Goal: Information Seeking & Learning: Learn about a topic

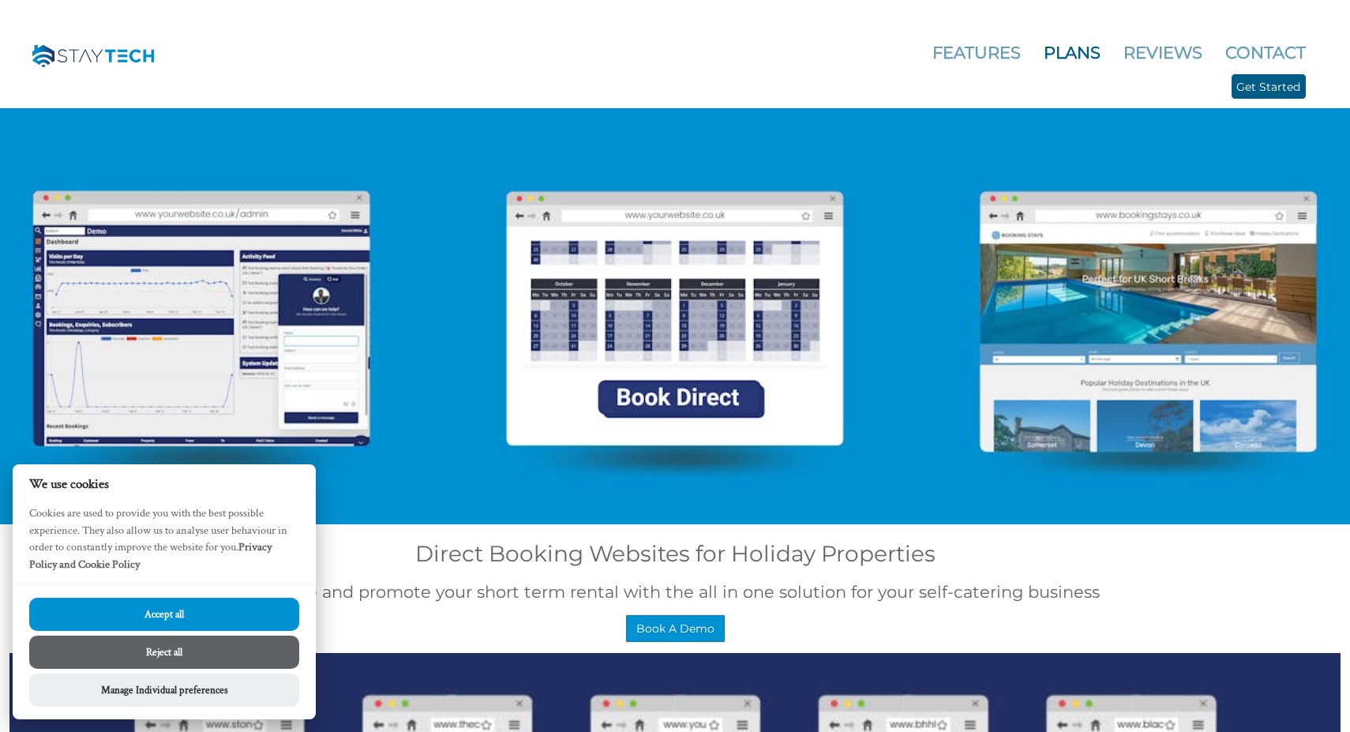
click at [1044, 46] on link "Plans" at bounding box center [1072, 53] width 57 height 20
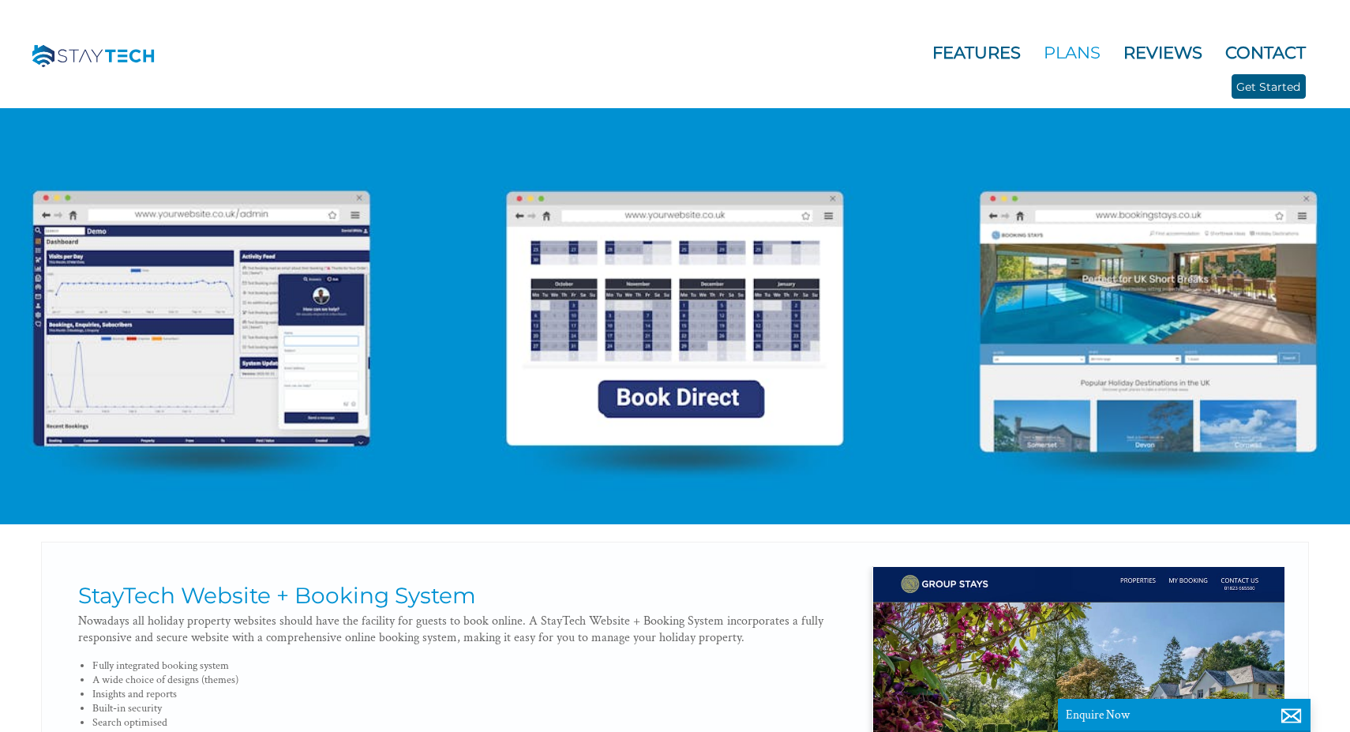
scroll to position [0, 14]
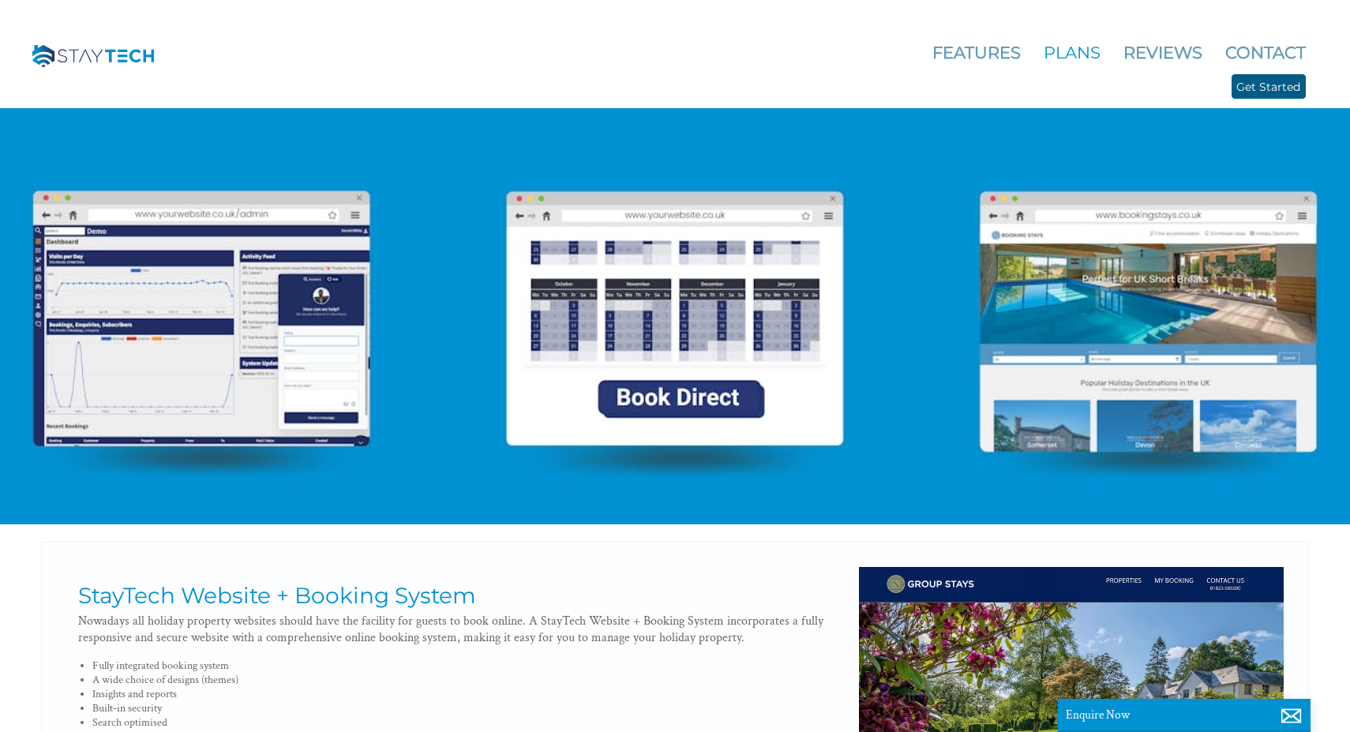
click at [1072, 55] on link "Plans" at bounding box center [1072, 53] width 57 height 20
click at [997, 51] on link "Features" at bounding box center [977, 53] width 88 height 20
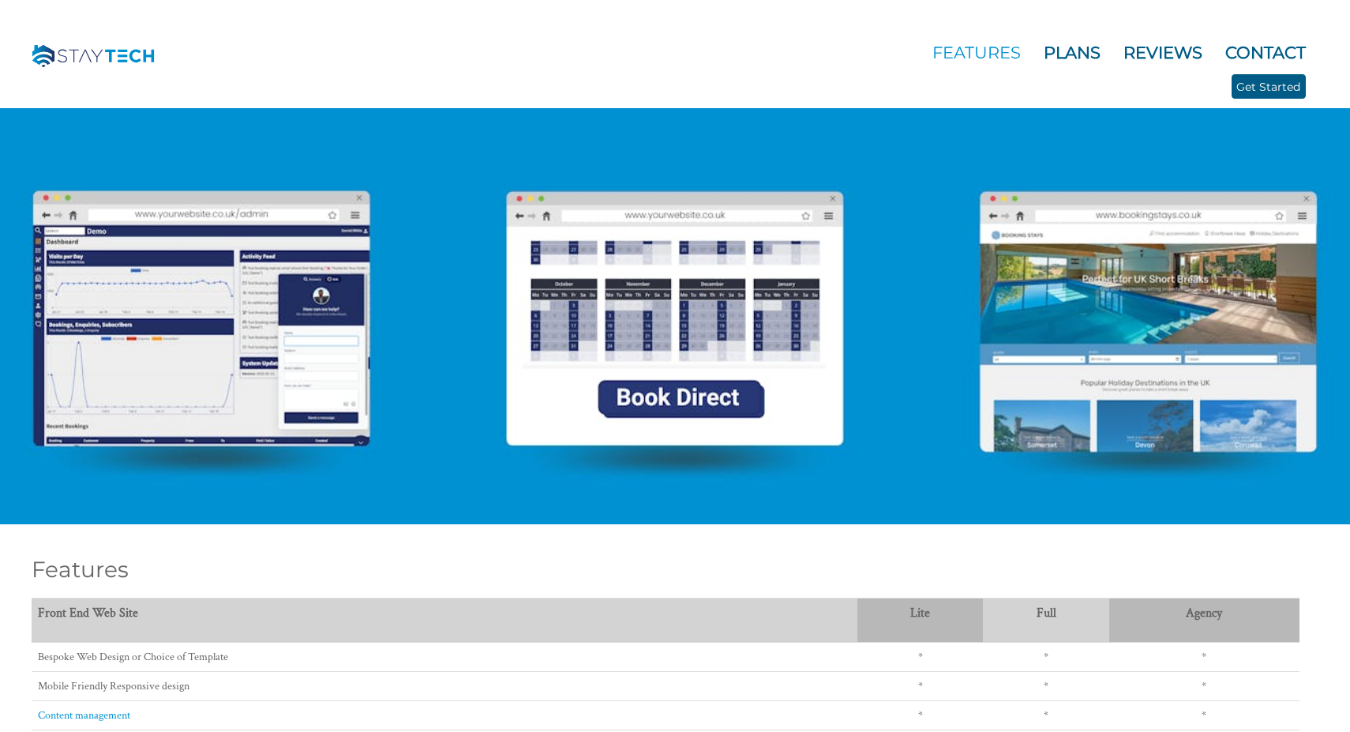
click at [640, 407] on div at bounding box center [675, 267] width 1350 height 513
click at [335, 367] on div at bounding box center [675, 267] width 1350 height 513
click at [1163, 309] on div at bounding box center [675, 267] width 1350 height 513
click at [1192, 332] on div at bounding box center [675, 267] width 1350 height 513
click at [1080, 54] on link "Plans" at bounding box center [1072, 53] width 57 height 20
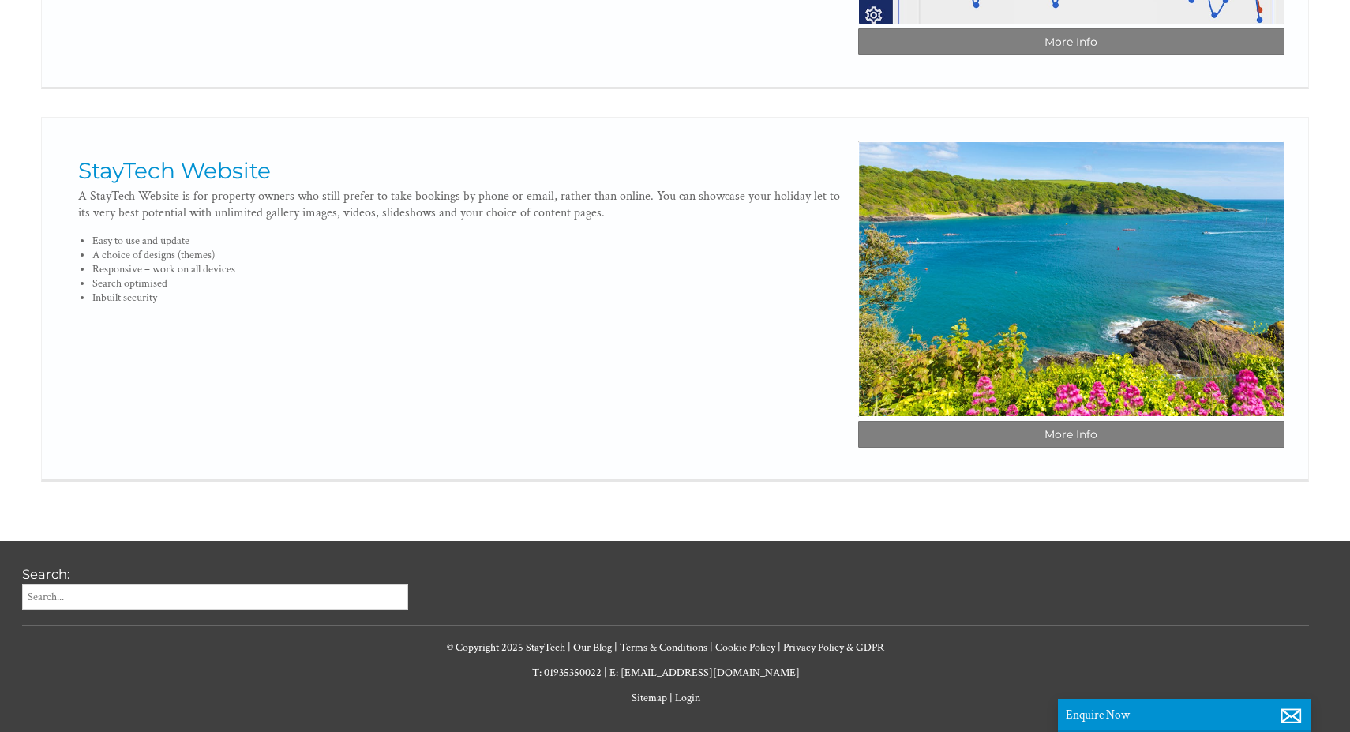
scroll to position [1211, 0]
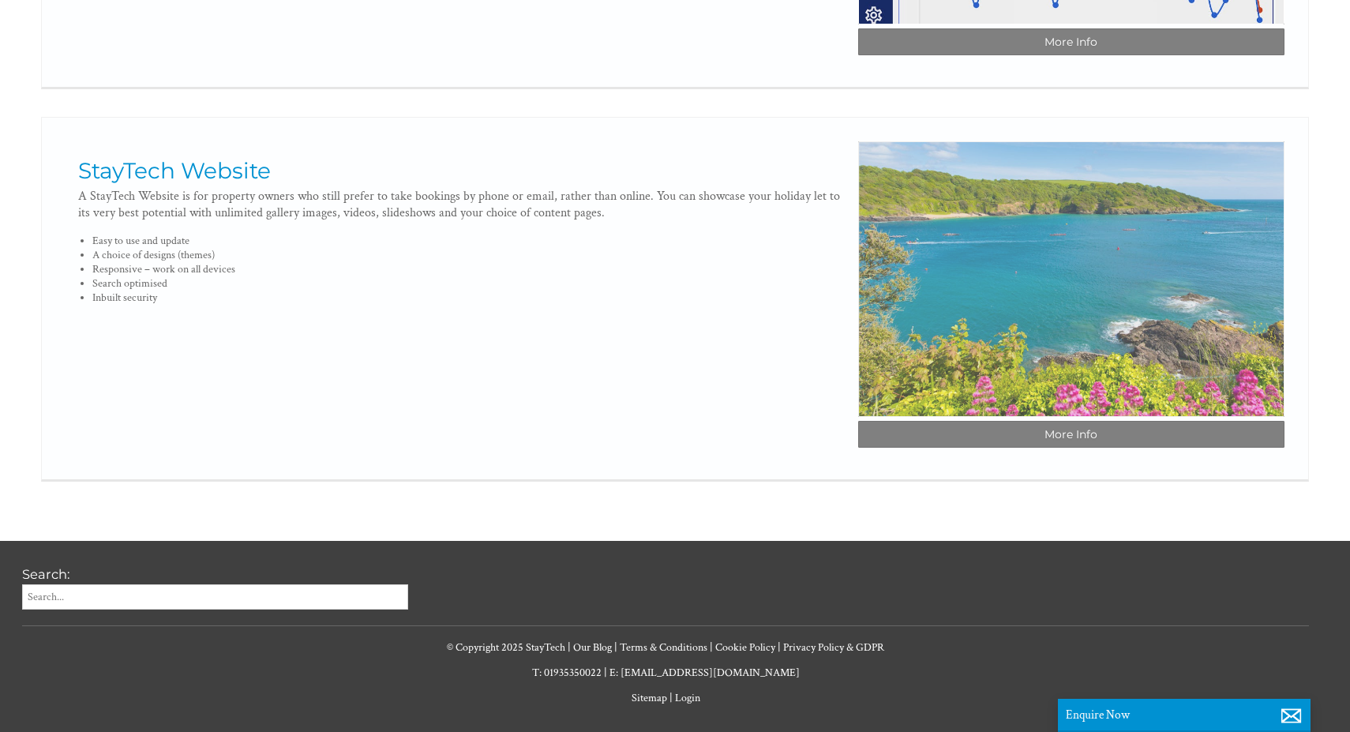
click at [1075, 241] on img at bounding box center [1071, 279] width 426 height 276
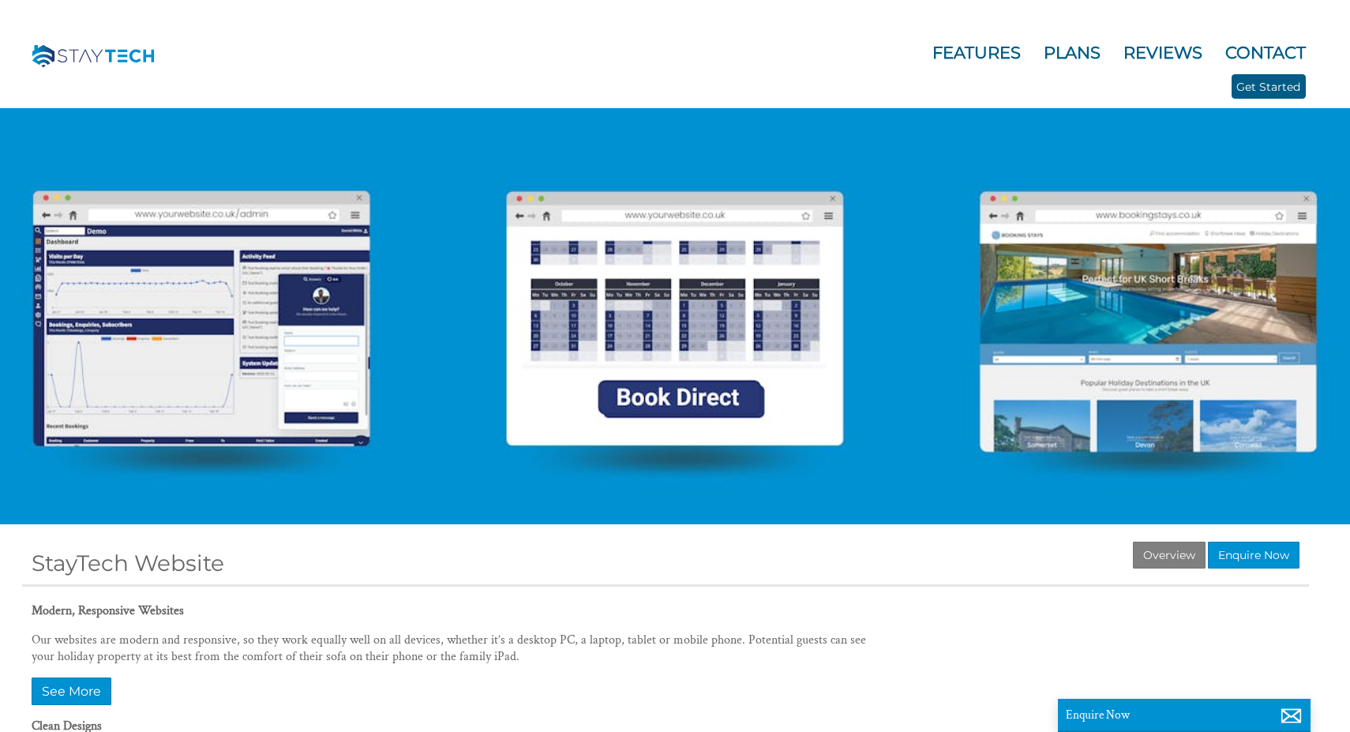
click at [221, 333] on div at bounding box center [675, 267] width 1350 height 513
click at [595, 320] on div at bounding box center [675, 267] width 1350 height 513
click at [1061, 272] on div at bounding box center [675, 267] width 1350 height 513
click at [1167, 44] on link "Reviews" at bounding box center [1163, 53] width 79 height 20
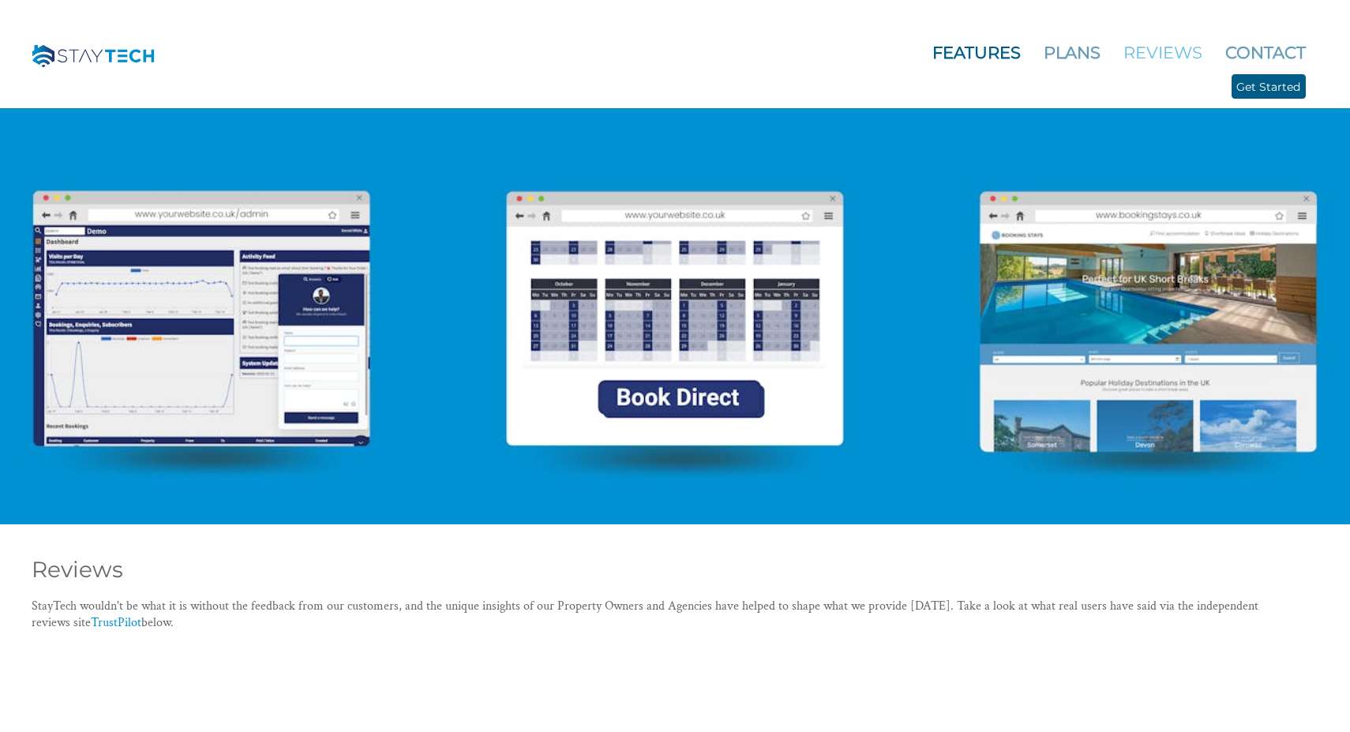
click at [977, 58] on link "Features" at bounding box center [977, 53] width 88 height 20
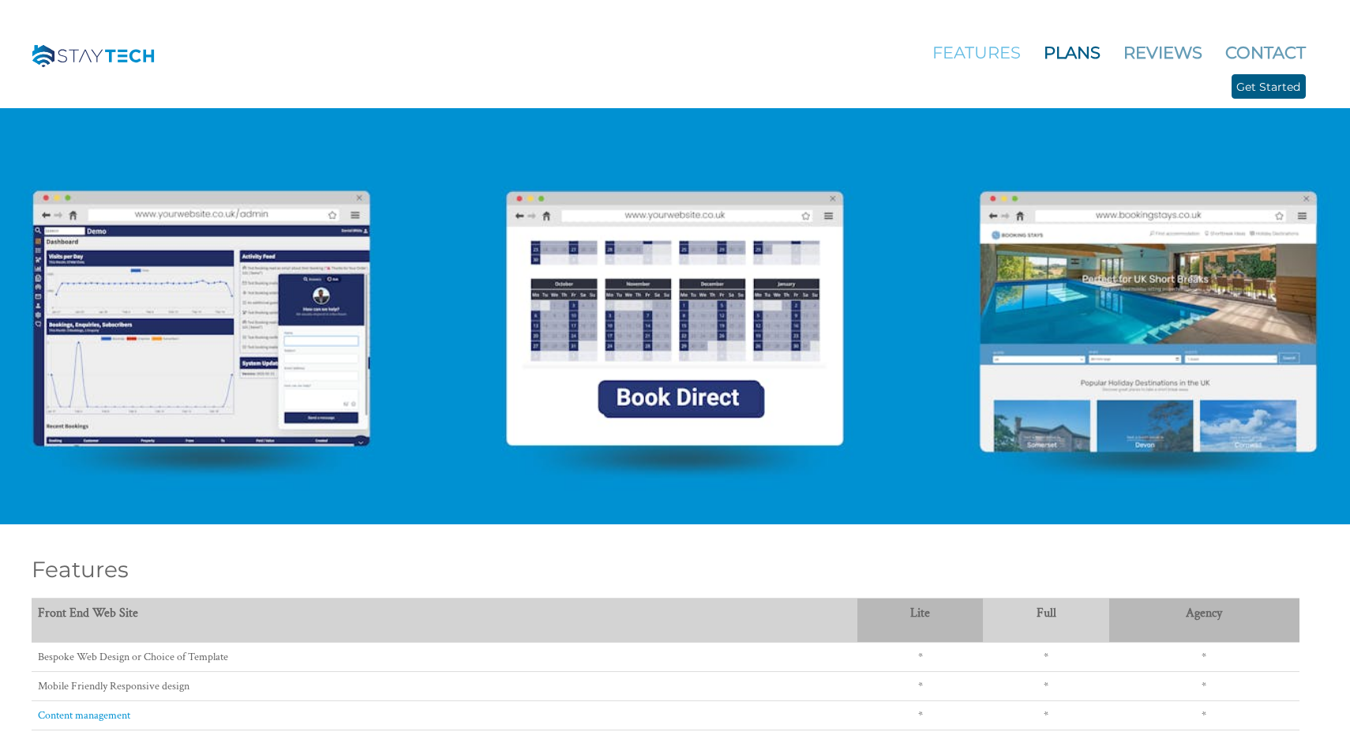
click at [1070, 55] on link "Plans" at bounding box center [1072, 53] width 57 height 20
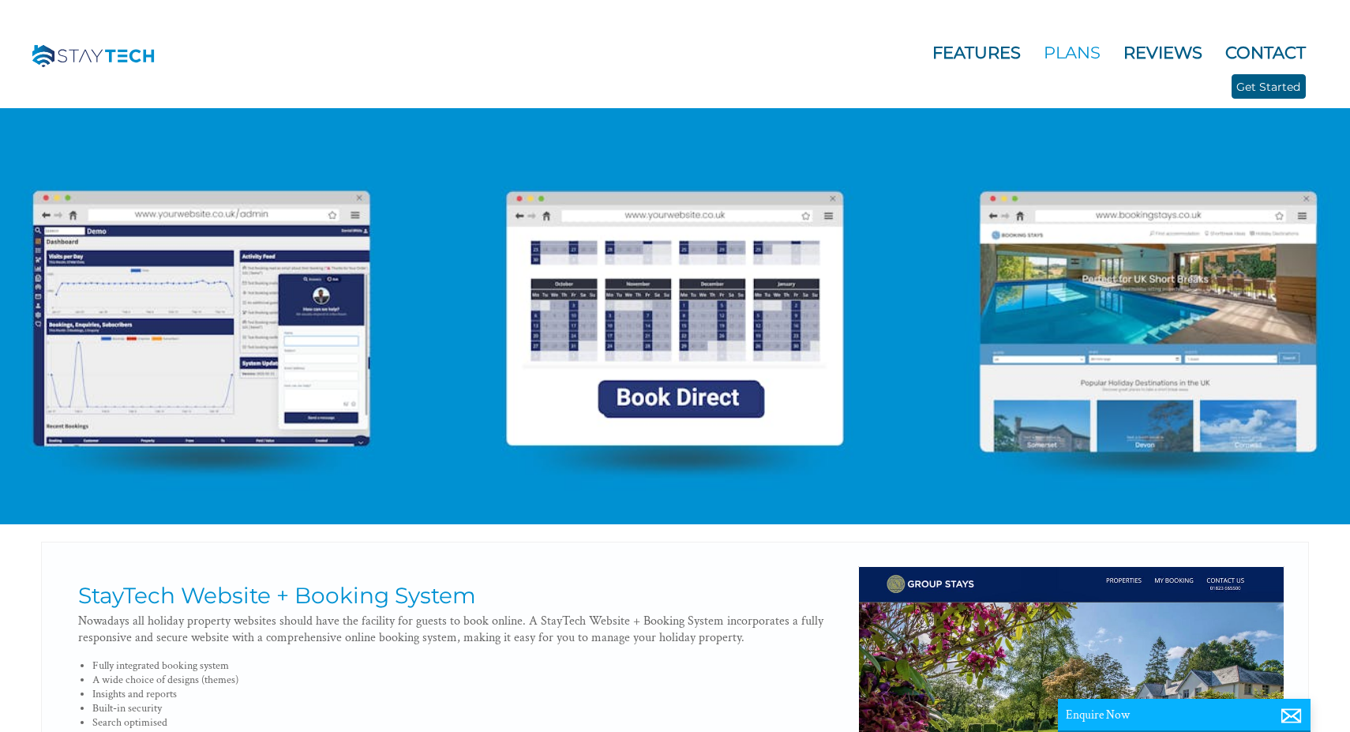
click at [1137, 717] on p "Enquire Now" at bounding box center [1184, 715] width 237 height 16
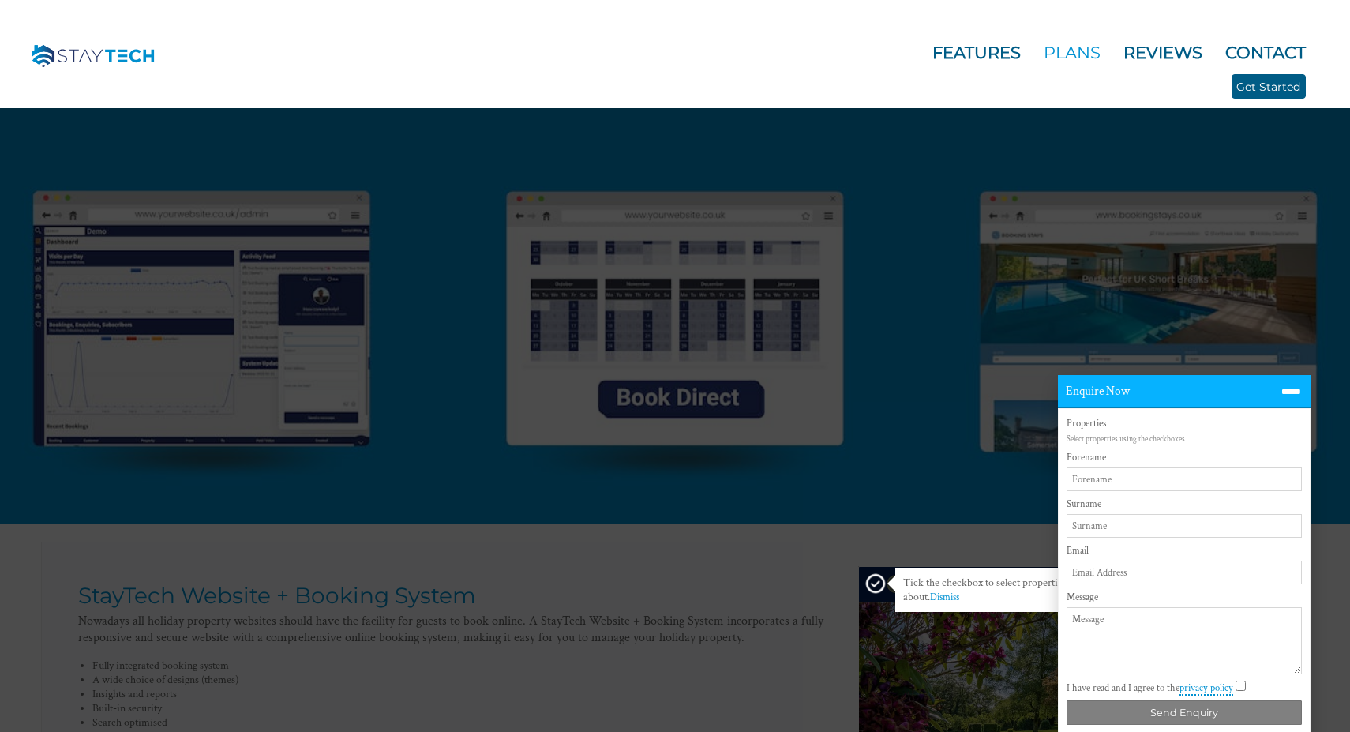
click at [1289, 391] on icon at bounding box center [1291, 392] width 23 height 23
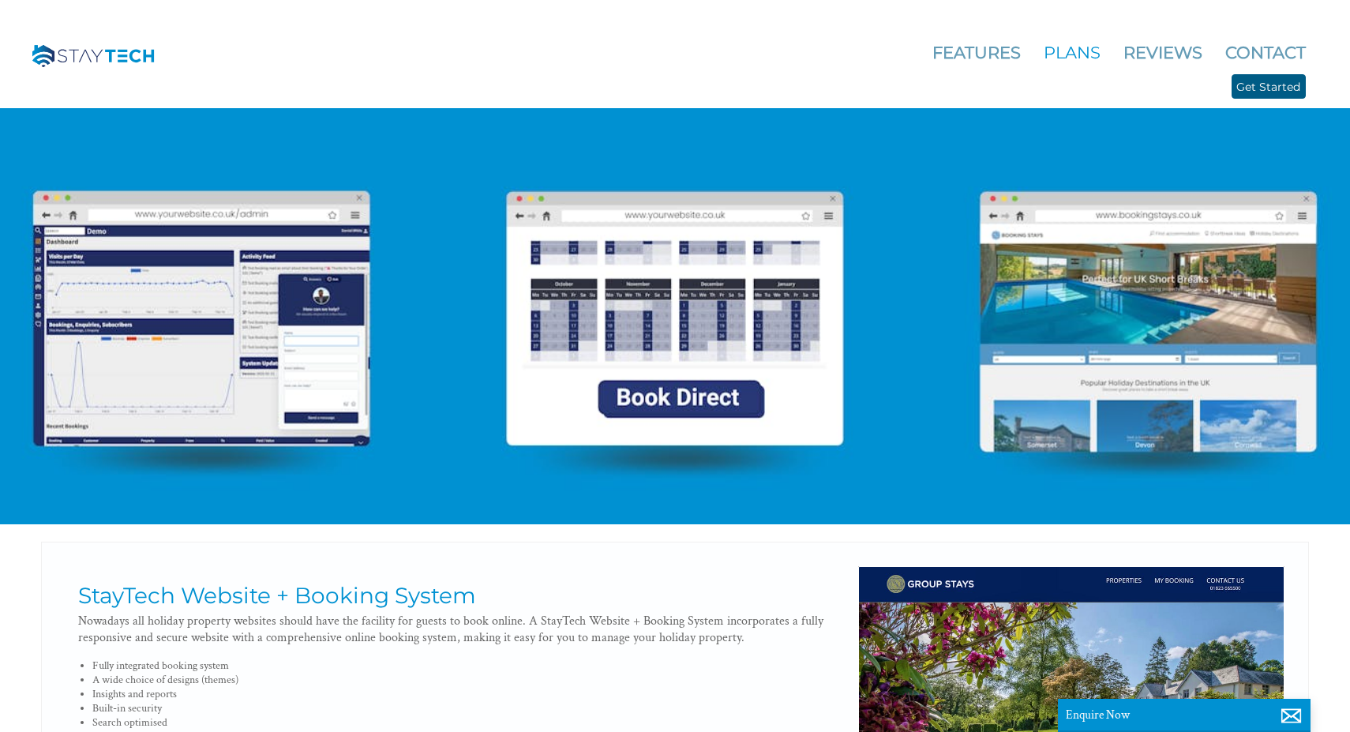
click at [1077, 56] on link "Plans" at bounding box center [1072, 53] width 57 height 20
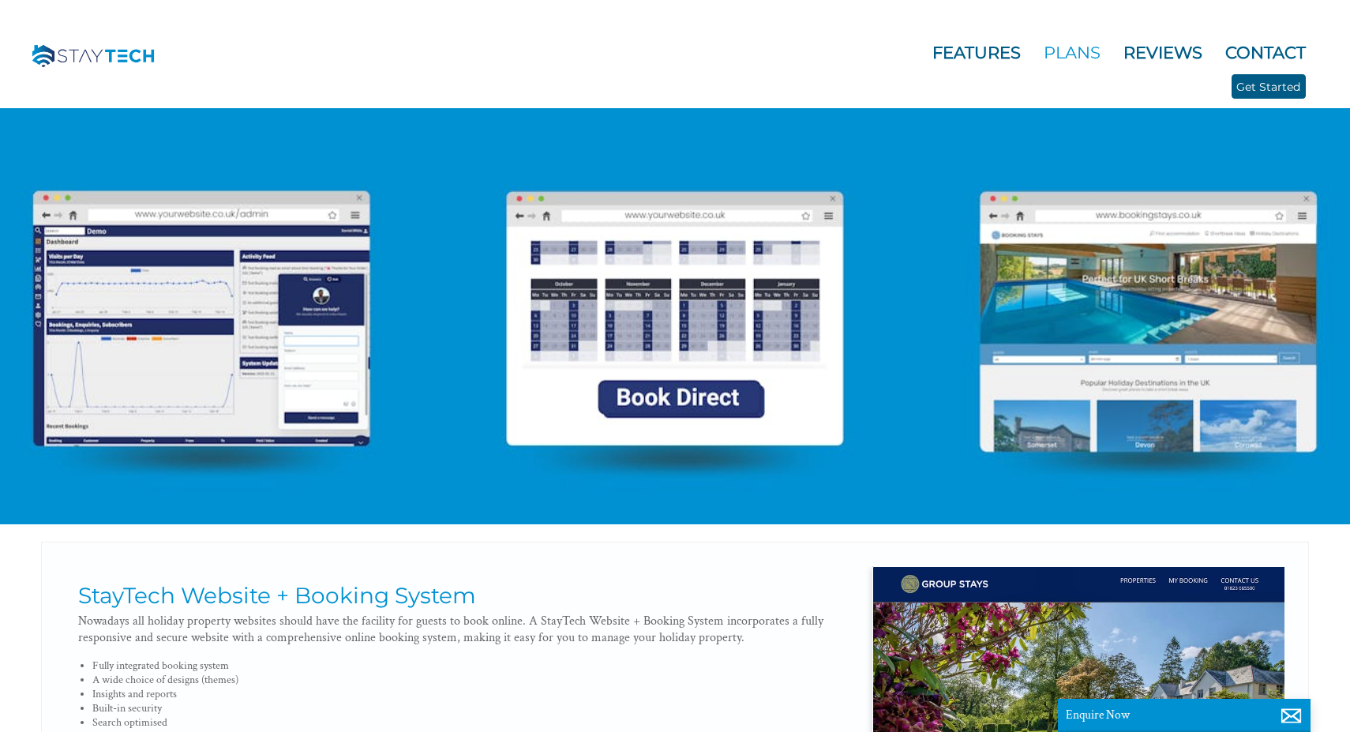
scroll to position [0, 14]
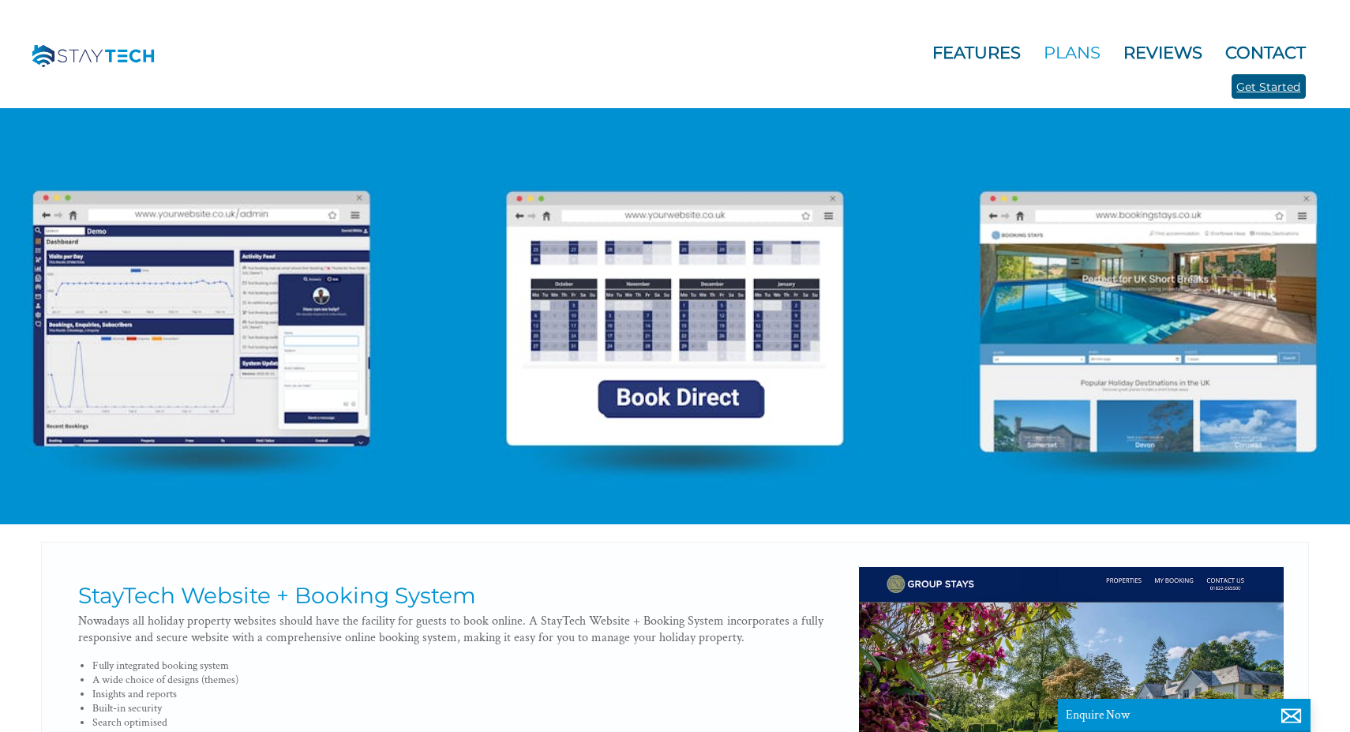
click at [1273, 87] on link "Get Started" at bounding box center [1269, 86] width 74 height 24
